Goal: Find specific page/section: Find specific page/section

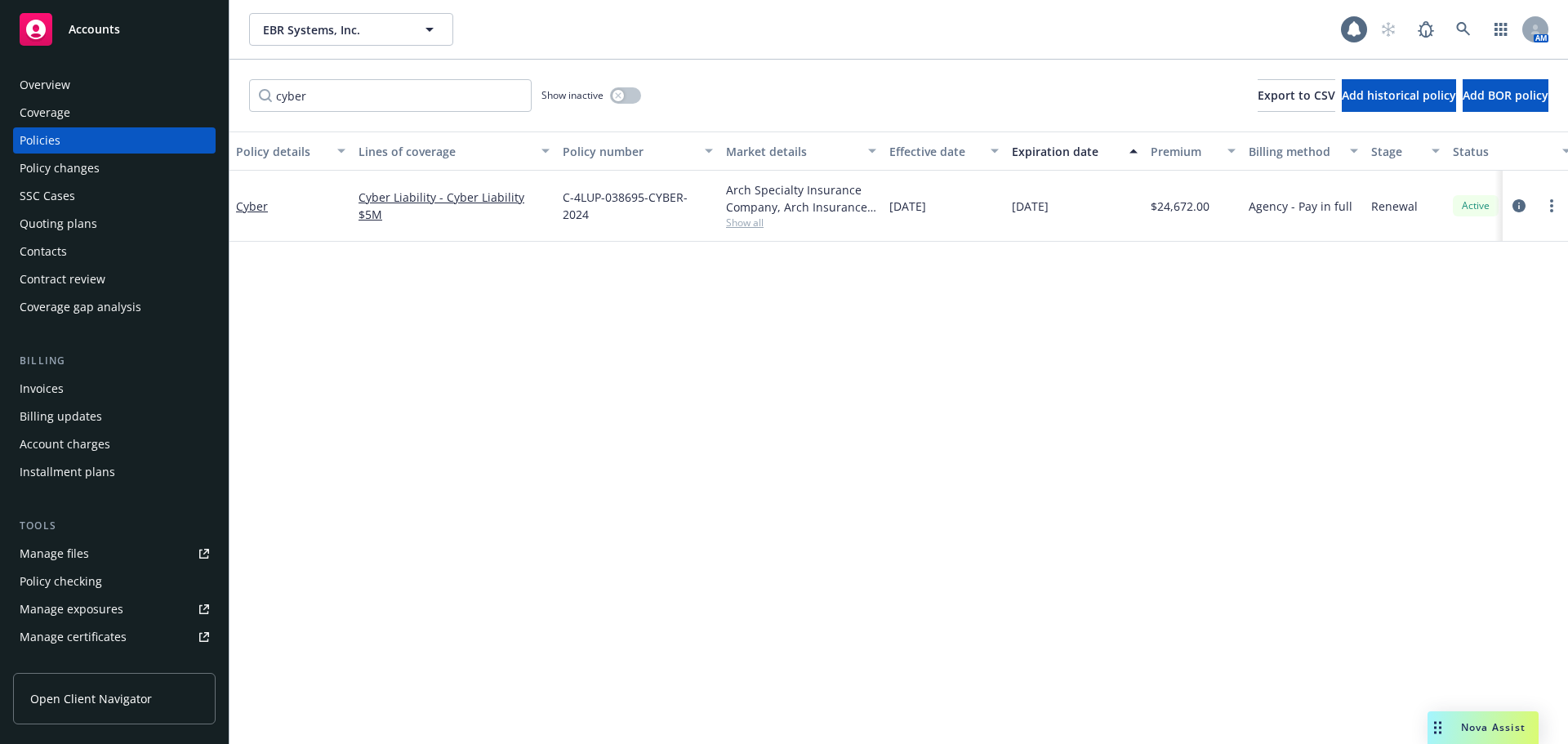
drag, startPoint x: 1093, startPoint y: 446, endPoint x: 1144, endPoint y: 319, distance: 136.9
click at [1093, 446] on div "Policy details Lines of coverage Policy number Market details Effective date Ex…" at bounding box center [899, 438] width 1339 height 613
click at [1470, 34] on icon at bounding box center [1463, 29] width 15 height 15
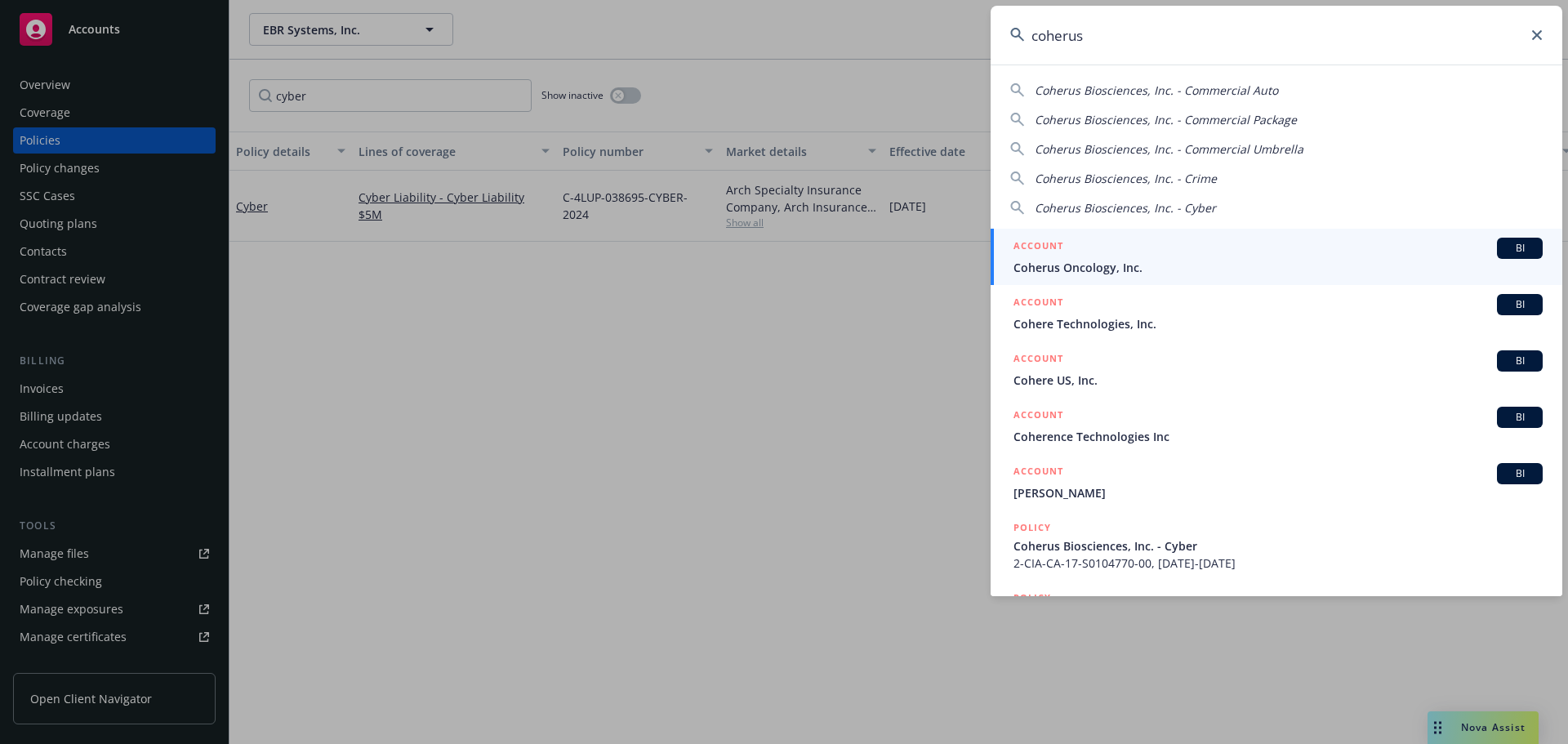
type input "coherus"
click at [1103, 265] on span "Coherus Oncology, Inc." at bounding box center [1278, 267] width 529 height 17
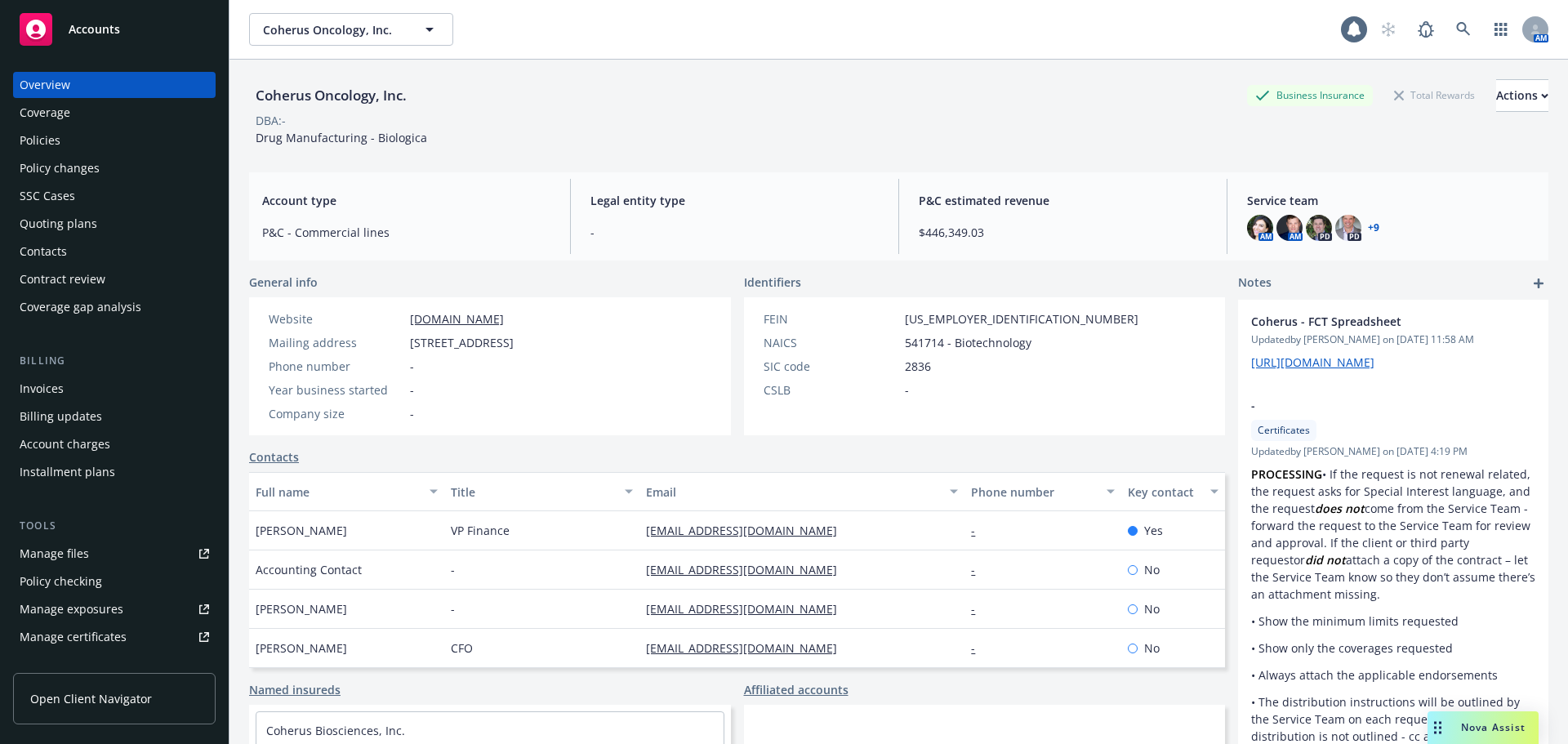
click at [90, 140] on div "Policies" at bounding box center [115, 141] width 190 height 26
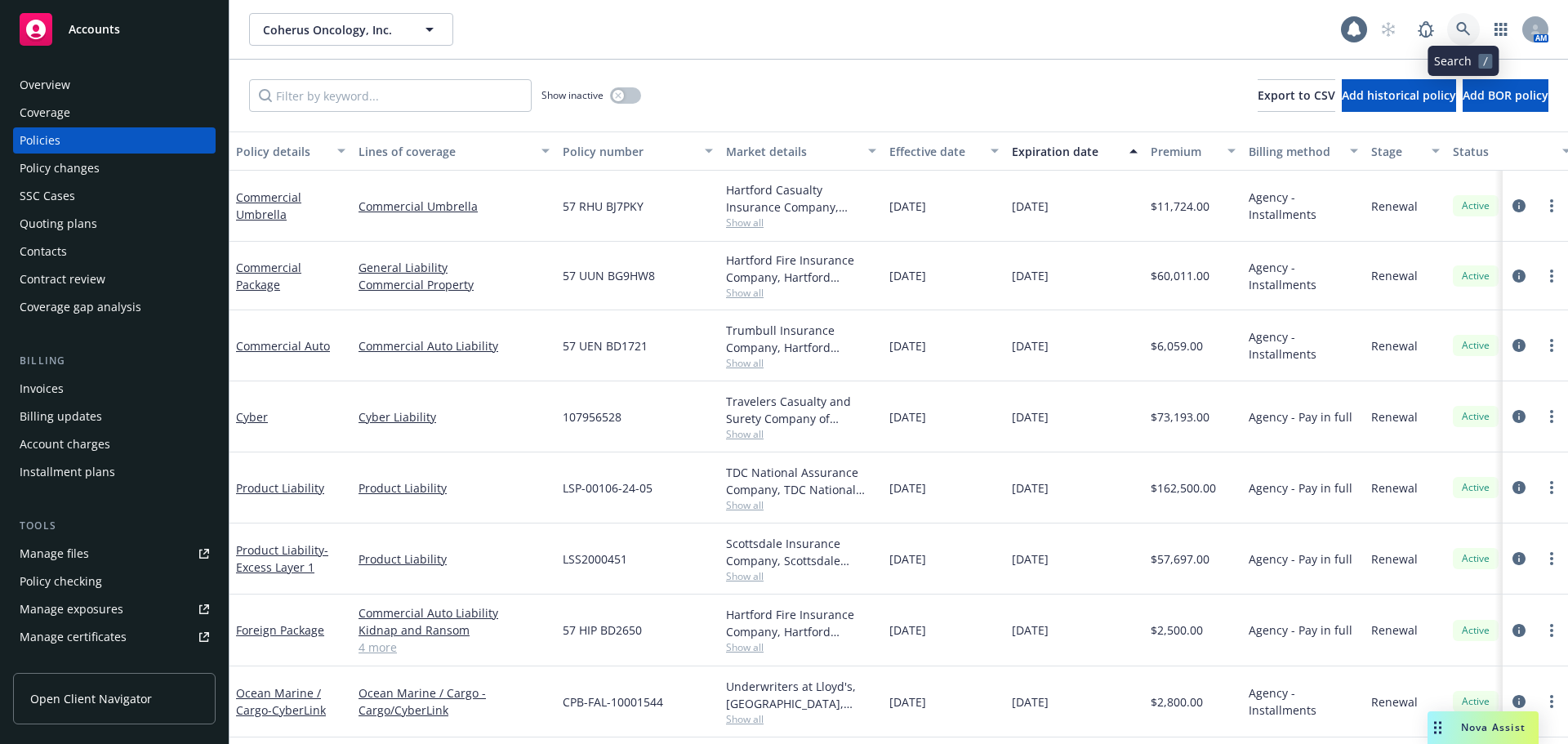
click at [1463, 29] on icon at bounding box center [1463, 29] width 15 height 15
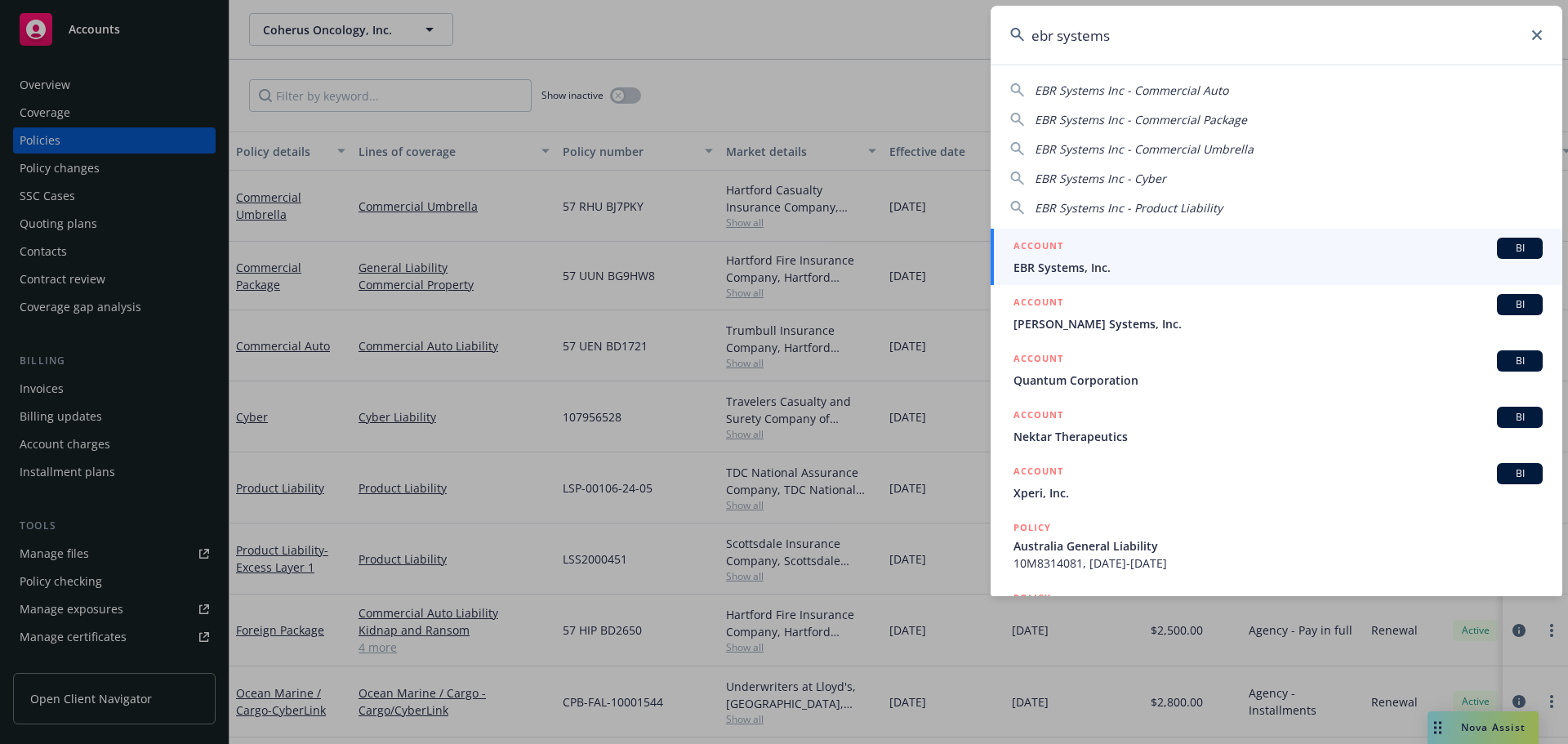
type input "ebr systems"
click at [1117, 265] on span "EBR Systems, Inc." at bounding box center [1278, 267] width 529 height 17
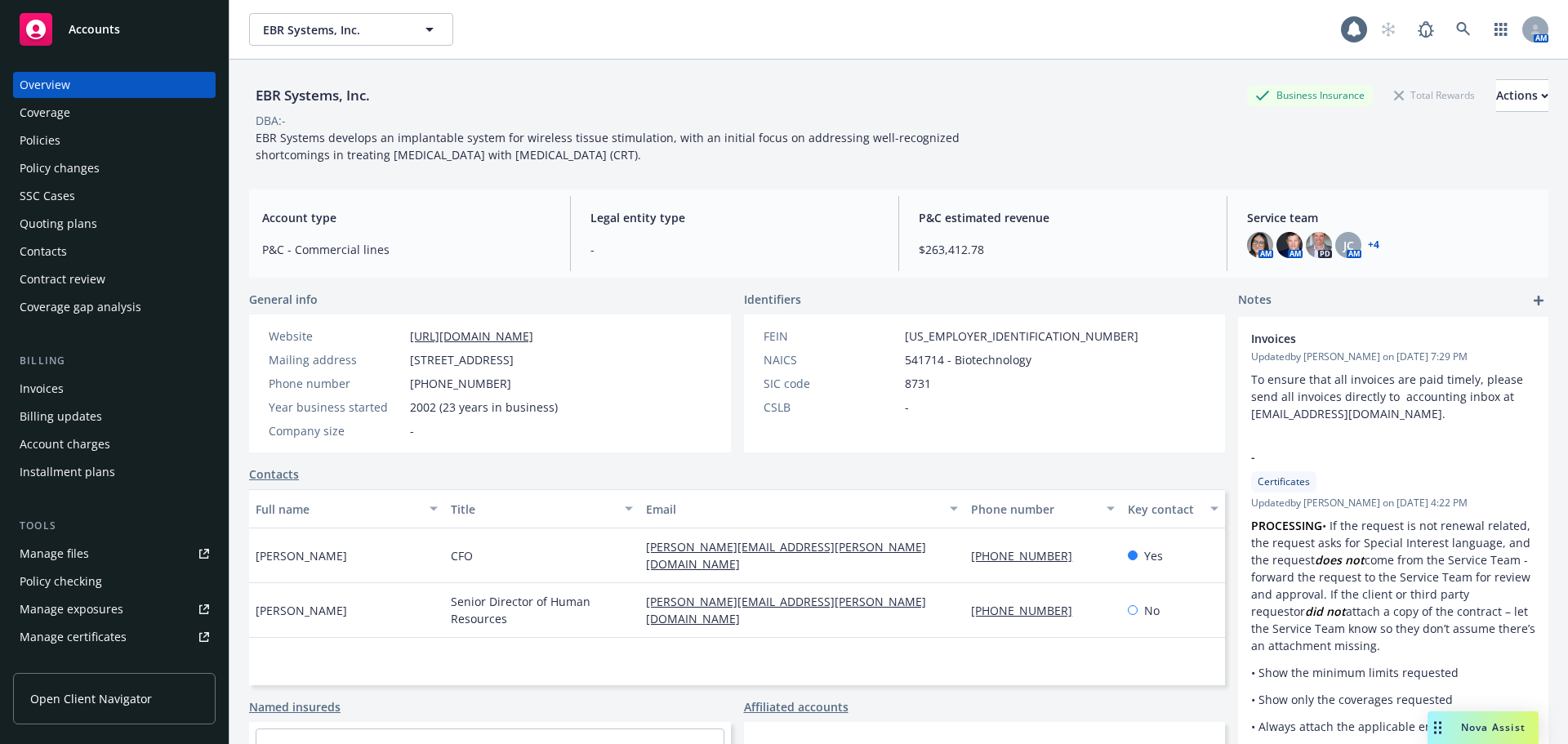
click at [107, 225] on div "Quoting plans" at bounding box center [115, 223] width 190 height 26
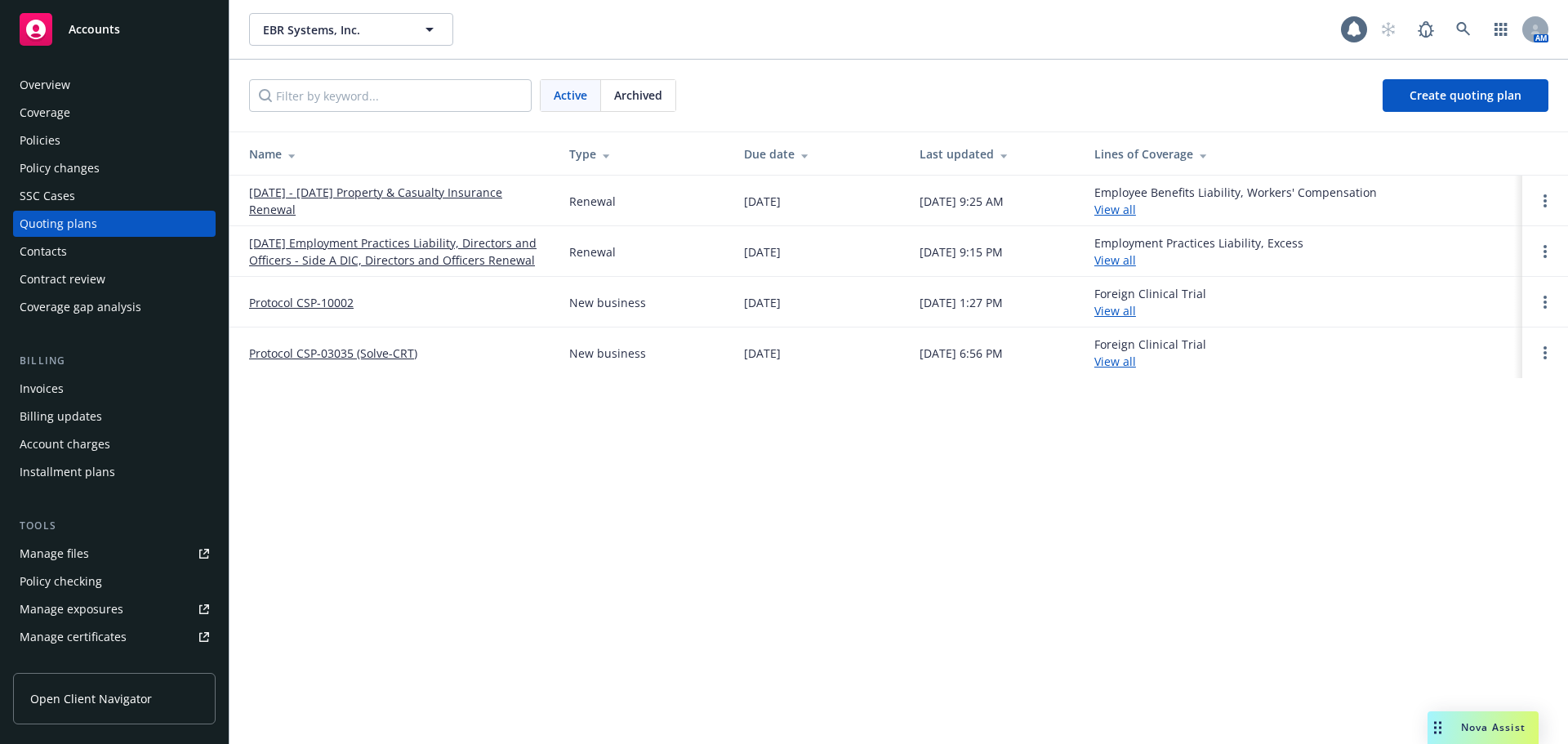
click at [650, 97] on span "Archived" at bounding box center [638, 95] width 48 height 17
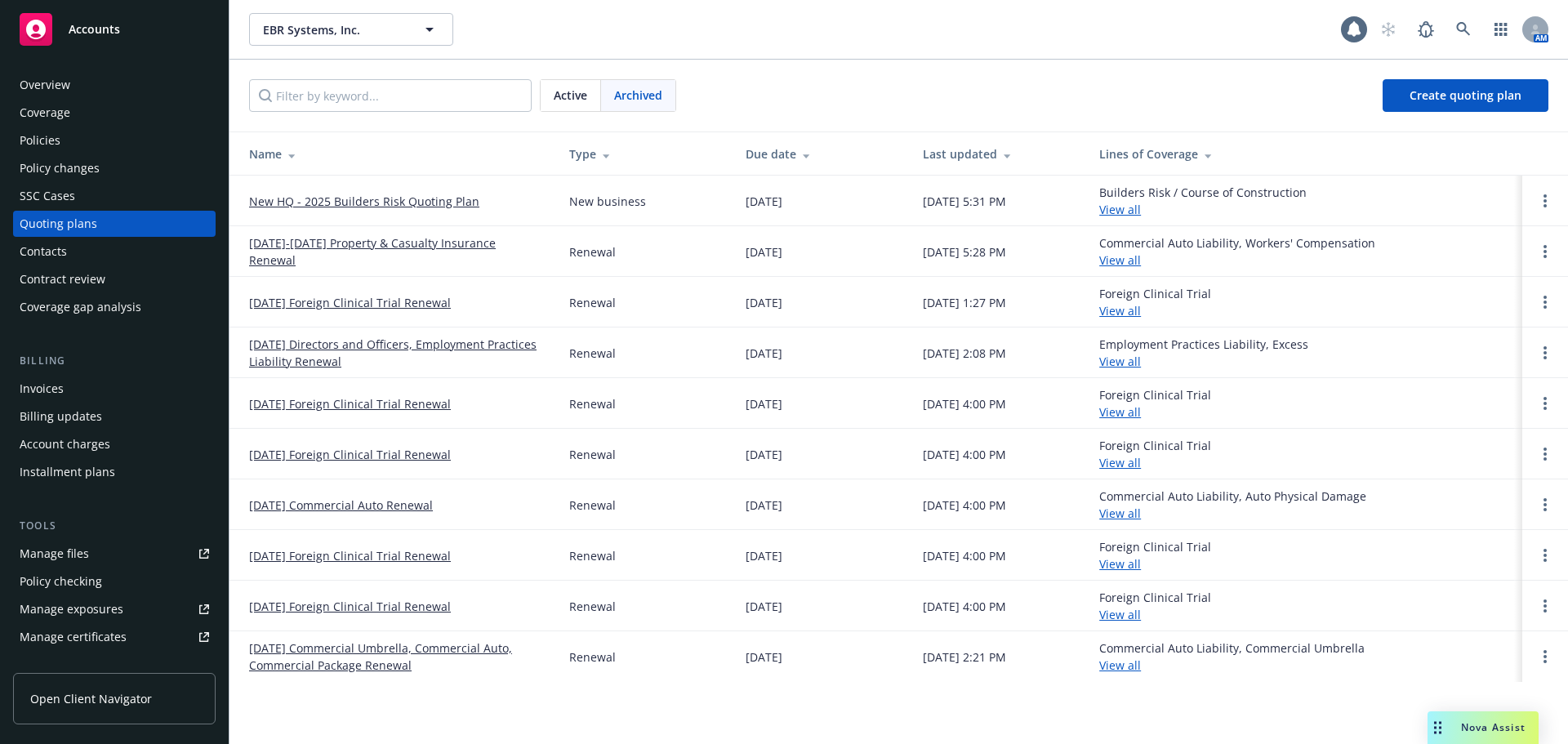
click at [499, 240] on link "[DATE]-[DATE] Property & Casualty Insurance Renewal" at bounding box center [395, 251] width 294 height 34
